Goal: Complete application form: Complete application form

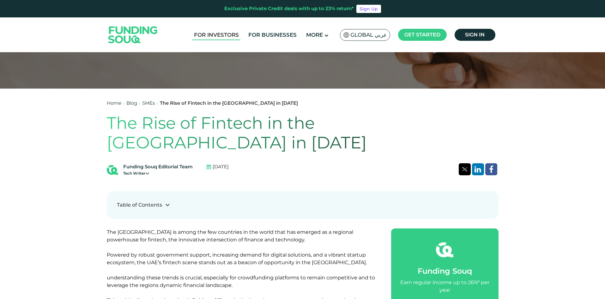
scroll to position [158, 0]
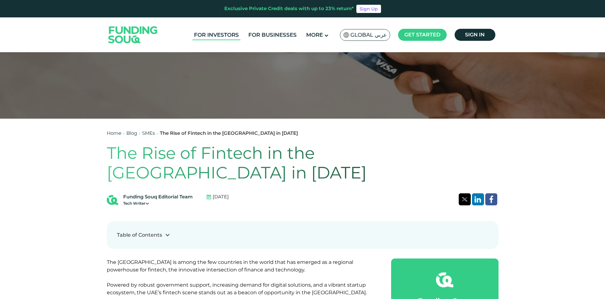
click at [210, 32] on link "For Investors" at bounding box center [216, 35] width 48 height 10
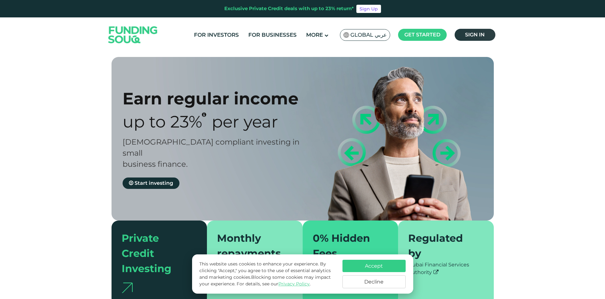
click at [468, 36] on span "Sign in" at bounding box center [475, 35] width 20 height 6
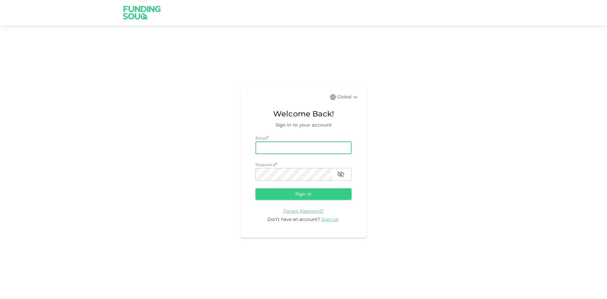
click at [271, 150] on input "email" at bounding box center [303, 147] width 96 height 13
type input "vivektnarayanakar@gmail.com"
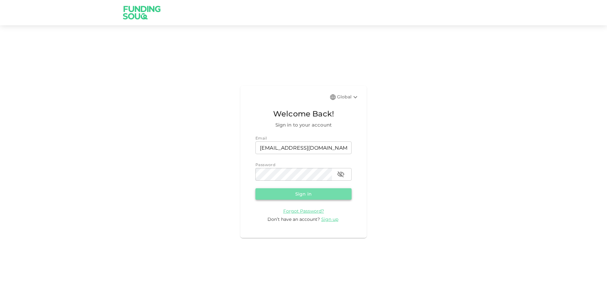
click at [287, 195] on button "Sign in" at bounding box center [303, 193] width 96 height 11
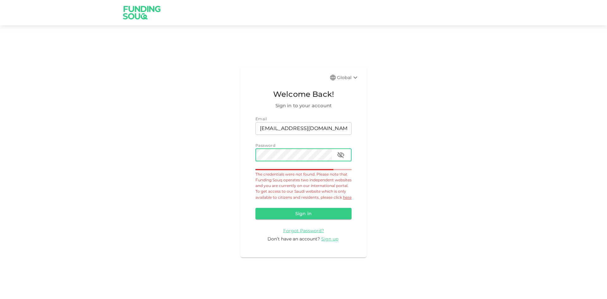
click at [338, 151] on icon "button" at bounding box center [341, 155] width 8 height 8
click at [323, 215] on button "Sign in" at bounding box center [303, 213] width 96 height 11
click at [328, 241] on span "Sign up" at bounding box center [329, 239] width 17 height 6
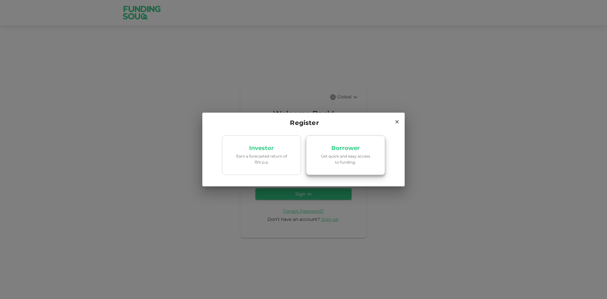
click at [336, 166] on link "Borrower Get quick and easy access to funding." at bounding box center [345, 155] width 79 height 40
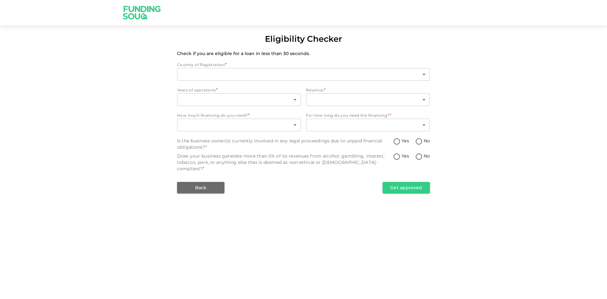
type input "1"
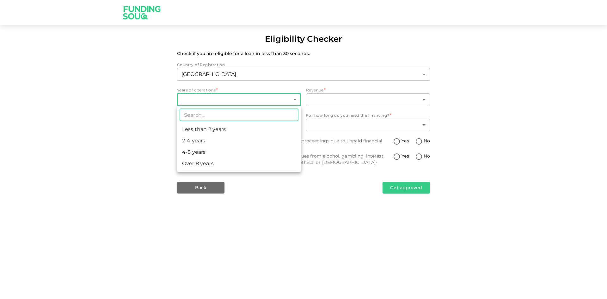
click at [249, 97] on body "Eligibility Checker Check if you are eligible for a loan in less than 30 second…" at bounding box center [303, 149] width 607 height 299
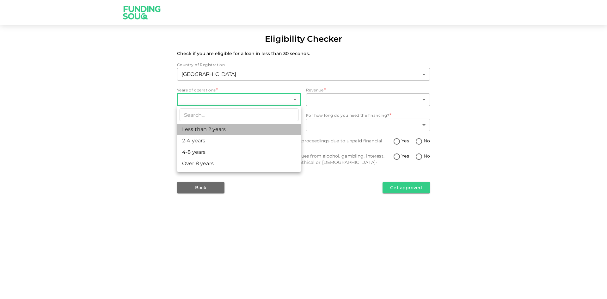
click at [234, 133] on li "Less than 2 years" at bounding box center [239, 129] width 124 height 11
type input "1"
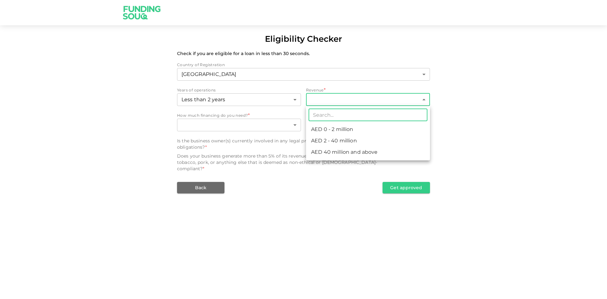
click at [347, 101] on body "Eligibility Checker Check if you are eligible for a loan in less than 30 second…" at bounding box center [303, 149] width 607 height 299
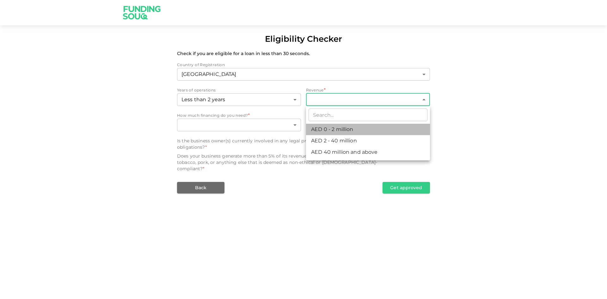
click at [342, 129] on li "AED 0 - 2 million" at bounding box center [368, 129] width 124 height 11
type input "1"
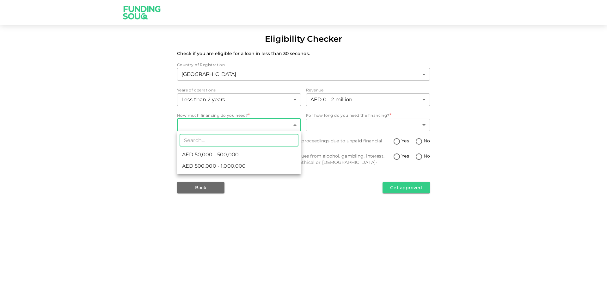
click at [251, 122] on body "Eligibility Checker Check if you are eligible for a loan in less than 30 second…" at bounding box center [303, 149] width 607 height 299
drag, startPoint x: 251, startPoint y: 122, endPoint x: 432, endPoint y: 140, distance: 181.3
click at [432, 140] on div at bounding box center [303, 149] width 607 height 299
click at [226, 123] on body "Eligibility Checker Check if you are eligible for a loan in less than 30 second…" at bounding box center [303, 149] width 607 height 299
click at [541, 157] on div at bounding box center [303, 149] width 607 height 299
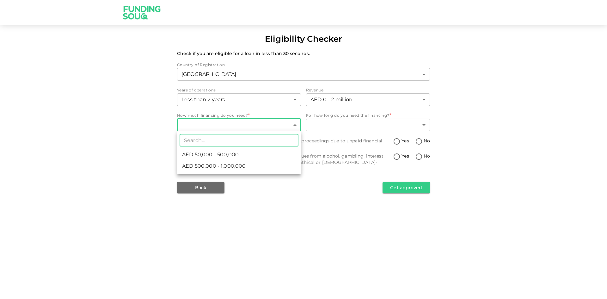
click at [188, 125] on body "Eligibility Checker Check if you are eligible for a loan in less than 30 second…" at bounding box center [303, 149] width 607 height 299
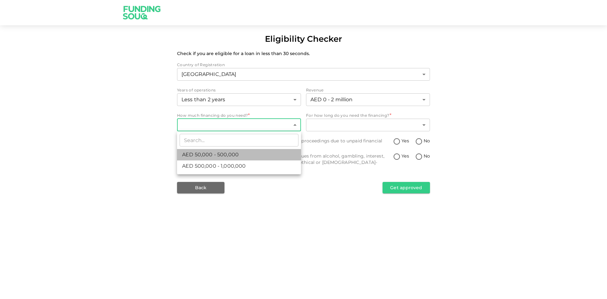
click at [196, 152] on span "AED 50,000 - 500,000" at bounding box center [210, 155] width 57 height 8
type input "1"
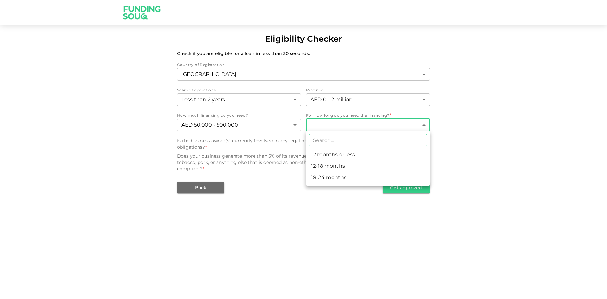
click at [327, 123] on body "Eligibility Checker Check if you are eligible for a loan in less than 30 second…" at bounding box center [303, 149] width 607 height 299
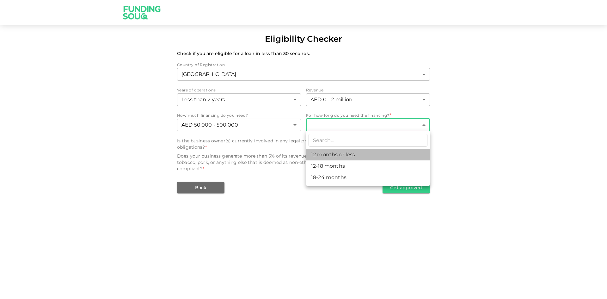
click at [325, 153] on li "12 months or less" at bounding box center [368, 154] width 124 height 11
type input "1"
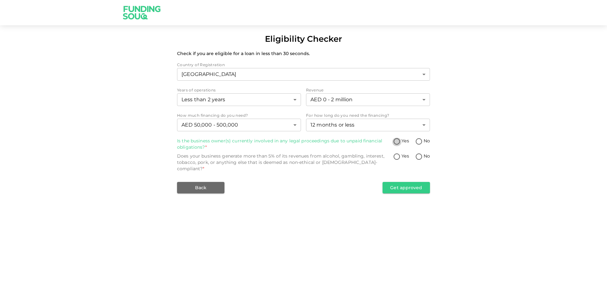
click at [399, 139] on input "Yes" at bounding box center [396, 141] width 9 height 9
radio input "true"
click at [398, 140] on input "Yes" at bounding box center [396, 141] width 9 height 9
click at [421, 143] on input "No" at bounding box center [418, 141] width 9 height 9
radio input "true"
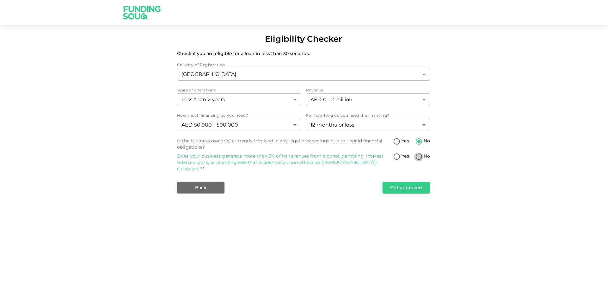
click at [418, 155] on input "No" at bounding box center [418, 157] width 9 height 9
radio input "true"
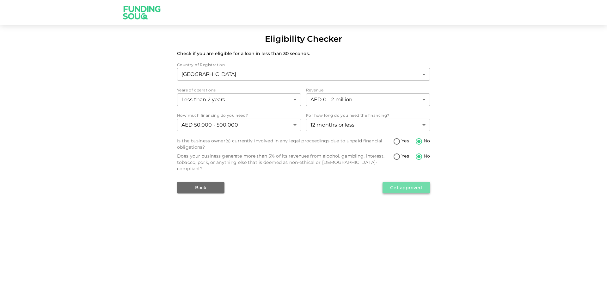
click at [398, 182] on button "Get approved" at bounding box center [405, 187] width 47 height 11
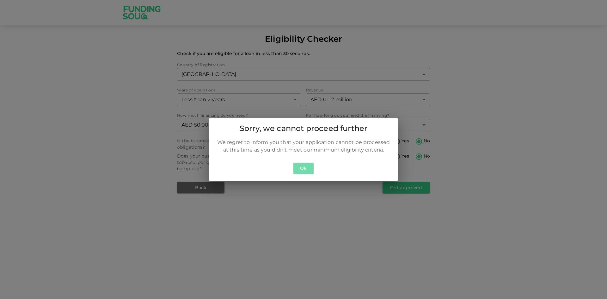
click at [302, 168] on button "Ok" at bounding box center [303, 168] width 20 height 12
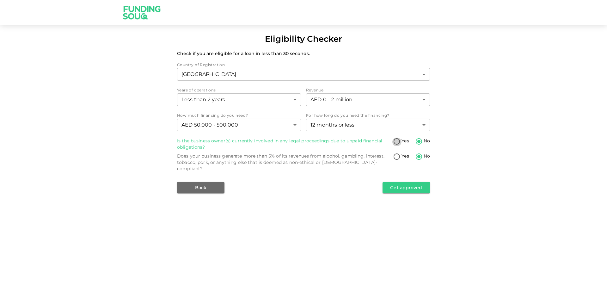
click at [393, 140] on input "Yes" at bounding box center [396, 141] width 9 height 9
radio input "true"
drag, startPoint x: 395, startPoint y: 154, endPoint x: 398, endPoint y: 163, distance: 8.9
click at [396, 155] on input "Yes" at bounding box center [396, 157] width 9 height 9
radio input "true"
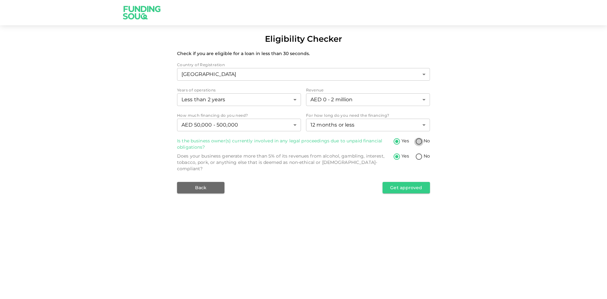
click at [415, 141] on input "No" at bounding box center [418, 141] width 9 height 9
radio input "true"
click at [400, 182] on button "Get approved" at bounding box center [405, 187] width 47 height 11
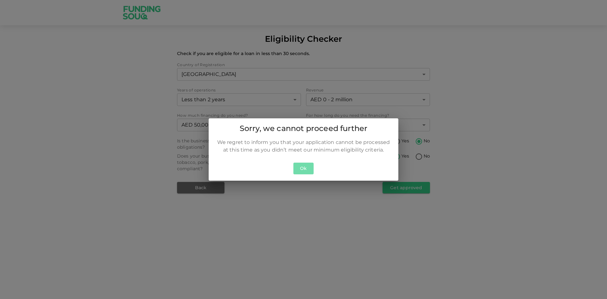
click at [303, 167] on button "Ok" at bounding box center [303, 168] width 20 height 12
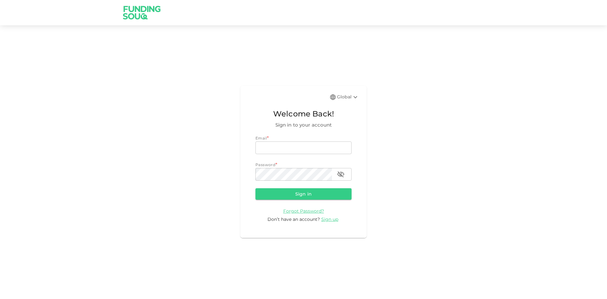
type input "vivektnarayanakar@gmail.com"
click at [329, 218] on span "Sign up" at bounding box center [329, 219] width 17 height 6
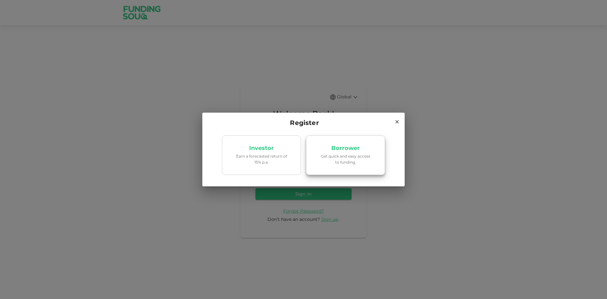
click at [321, 161] on p "Get quick and easy access to funding." at bounding box center [346, 159] width 54 height 12
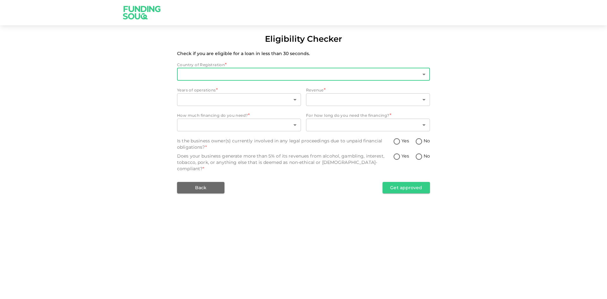
type input "1"
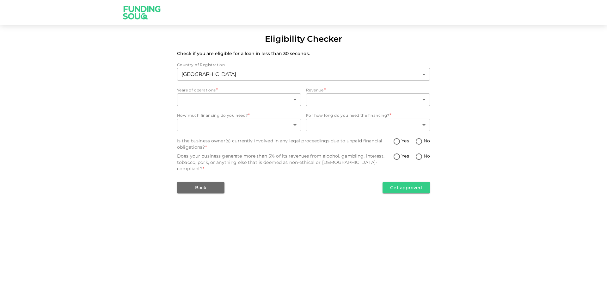
click at [240, 93] on div "Years of operations *" at bounding box center [239, 90] width 124 height 6
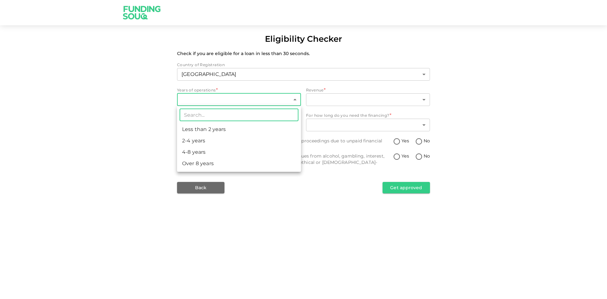
click at [239, 97] on body "Eligibility Checker Check if you are eligible for a loan in less than 30 second…" at bounding box center [303, 149] width 607 height 299
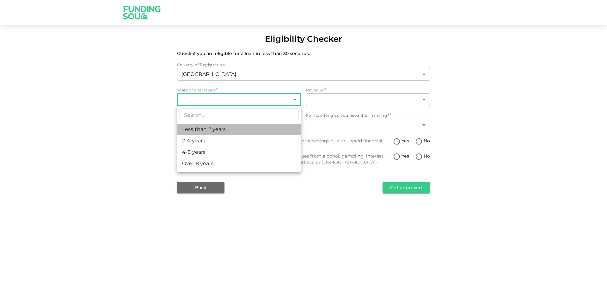
click at [245, 130] on li "Less than 2 years" at bounding box center [239, 129] width 124 height 11
type input "1"
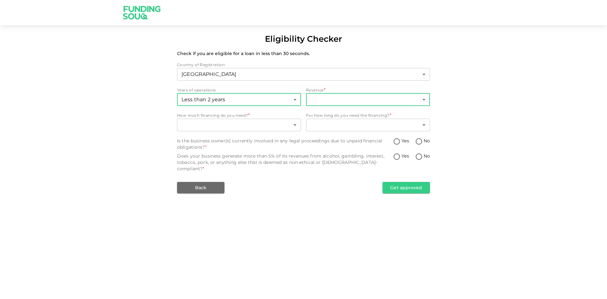
click at [340, 103] on body "Eligibility Checker Check if you are eligible for a loan in less than 30 second…" at bounding box center [303, 149] width 607 height 299
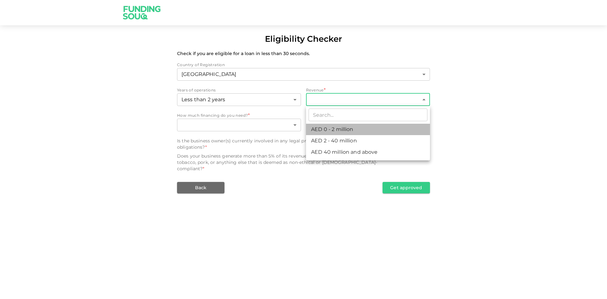
click at [342, 129] on li "AED 0 - 2 million" at bounding box center [368, 129] width 124 height 11
type input "1"
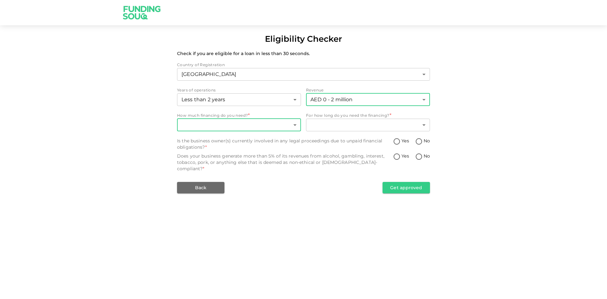
click at [269, 125] on body "Eligibility Checker Check if you are eligible for a loan in less than 30 second…" at bounding box center [303, 149] width 607 height 299
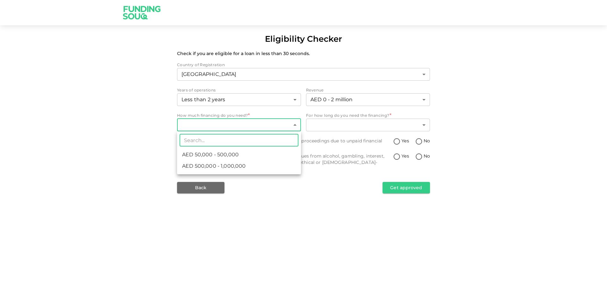
click at [257, 153] on li "AED 50,000 - 500,000" at bounding box center [239, 154] width 124 height 11
type input "1"
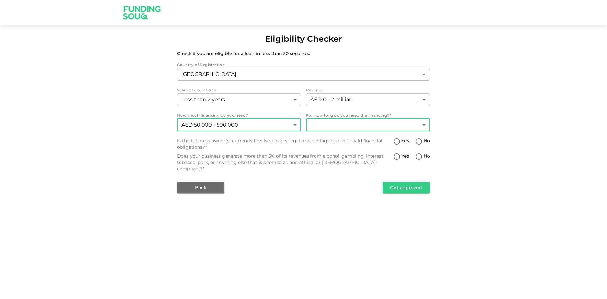
click at [376, 122] on body "Eligibility Checker Check if you are eligible for a loan in less than 30 second…" at bounding box center [303, 149] width 607 height 299
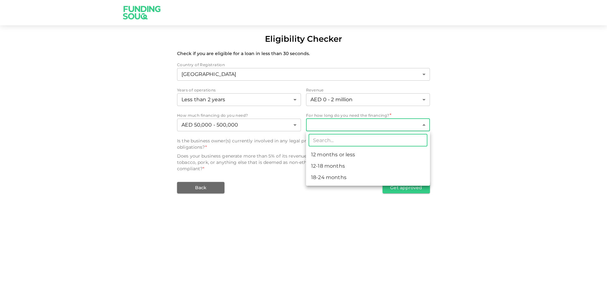
click at [359, 154] on li "12 months or less" at bounding box center [368, 154] width 124 height 11
type input "1"
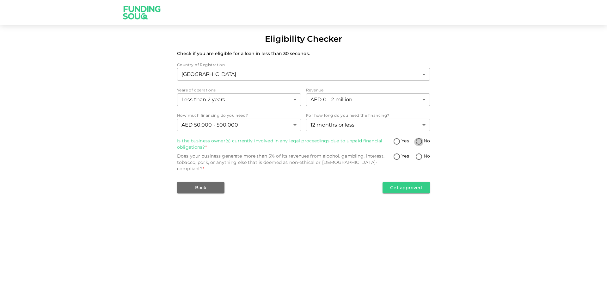
click at [417, 141] on input "No" at bounding box center [418, 141] width 9 height 9
radio input "true"
click at [417, 154] on input "No" at bounding box center [418, 157] width 9 height 9
radio input "true"
click at [411, 182] on button "Get approved" at bounding box center [405, 187] width 47 height 11
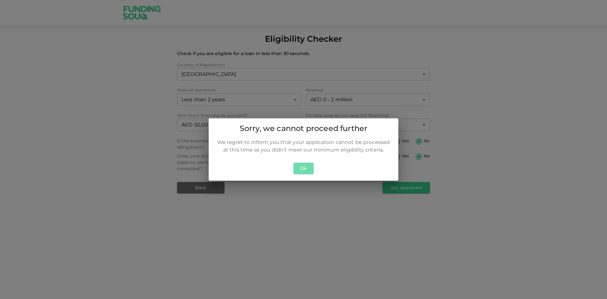
drag, startPoint x: 304, startPoint y: 169, endPoint x: 301, endPoint y: 169, distance: 3.2
click at [303, 169] on button "Ok" at bounding box center [303, 168] width 20 height 12
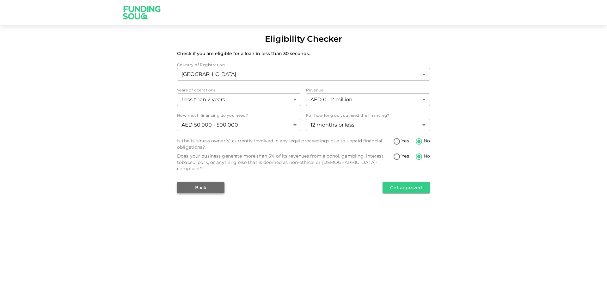
click at [208, 182] on button "Back" at bounding box center [200, 187] width 47 height 11
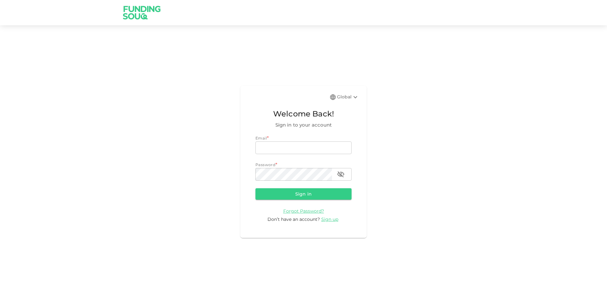
type input "vivektnarayanakar@gmail.com"
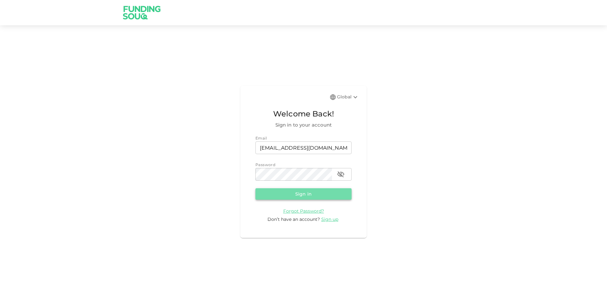
click at [312, 193] on button "Sign in" at bounding box center [303, 193] width 96 height 11
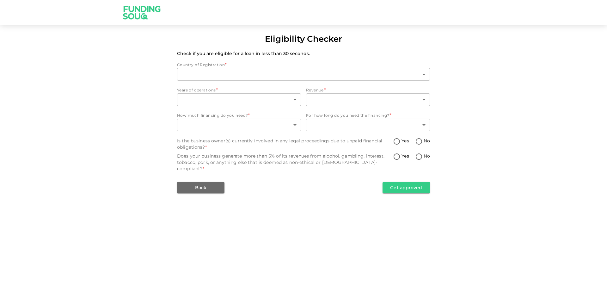
type input "1"
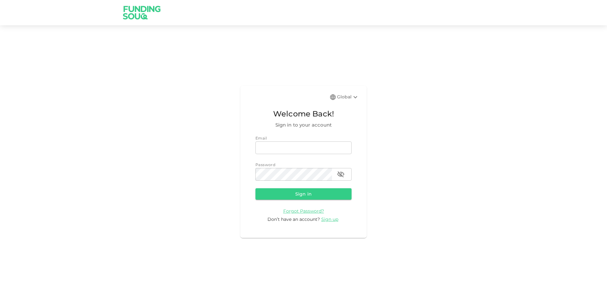
type input "vivektnarayanakar@gmail.com"
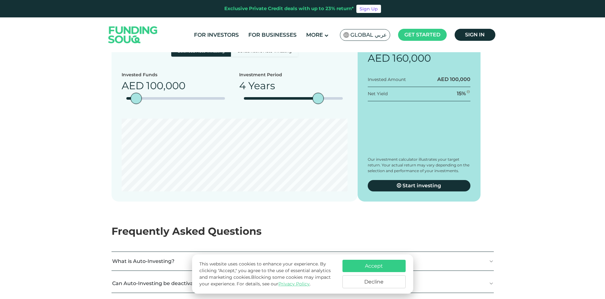
scroll to position [664, 0]
